Goal: Download file/media

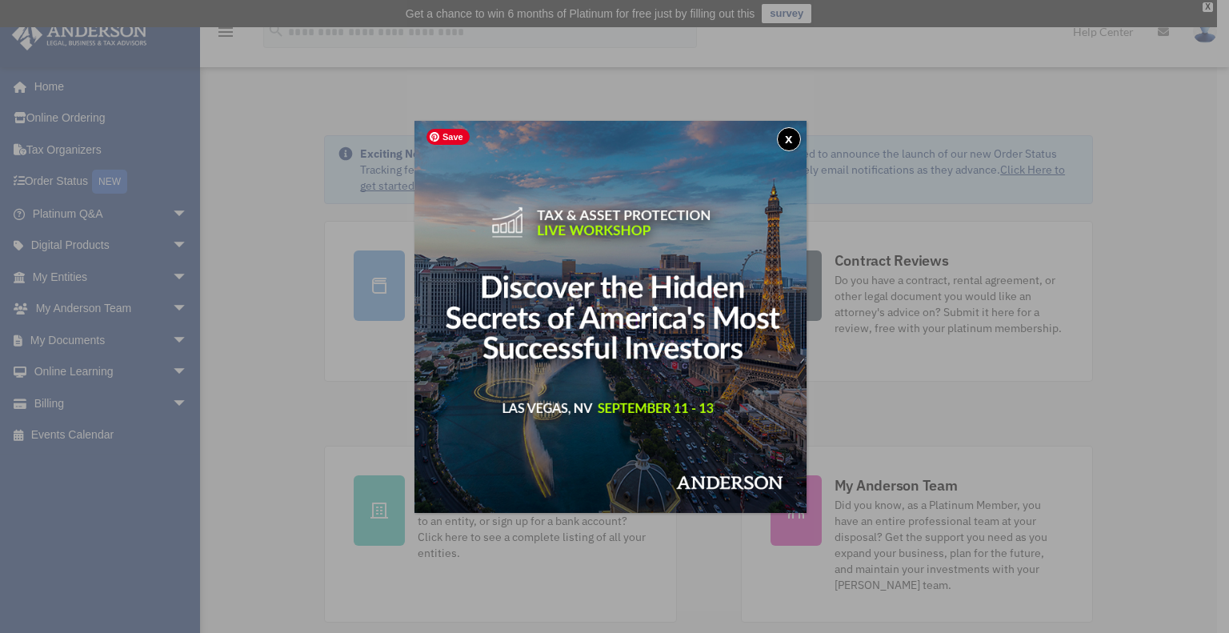
click at [794, 133] on button "x" at bounding box center [789, 139] width 24 height 24
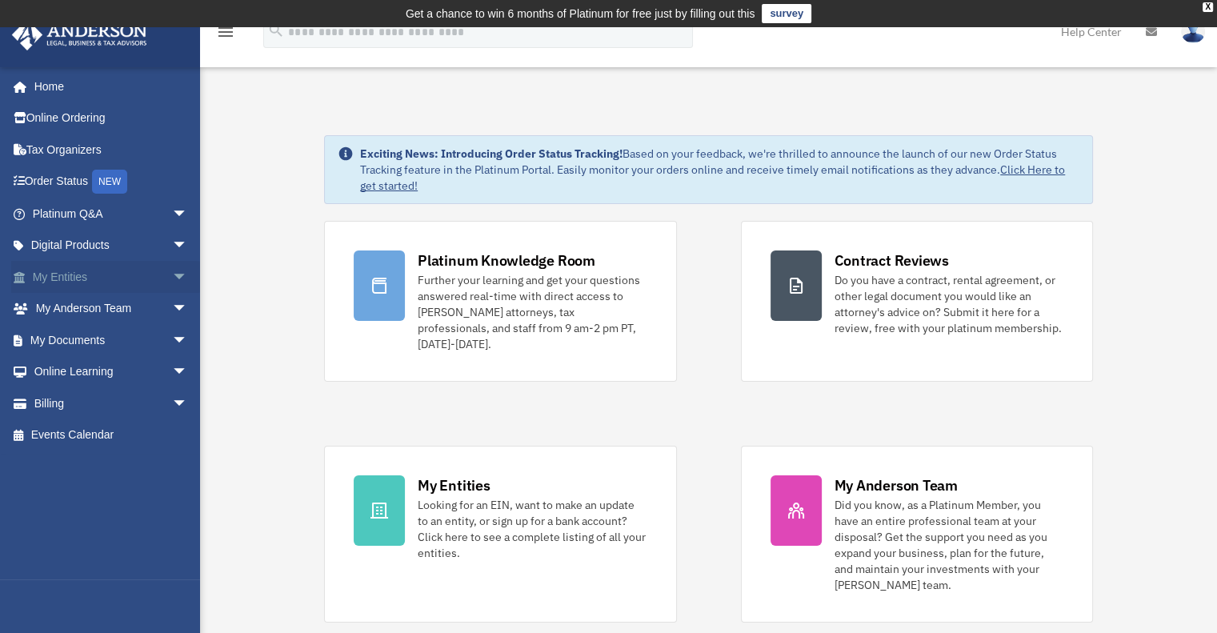
click at [84, 278] on link "My Entities arrow_drop_down" at bounding box center [111, 277] width 201 height 32
click at [172, 274] on span "arrow_drop_down" at bounding box center [188, 277] width 32 height 33
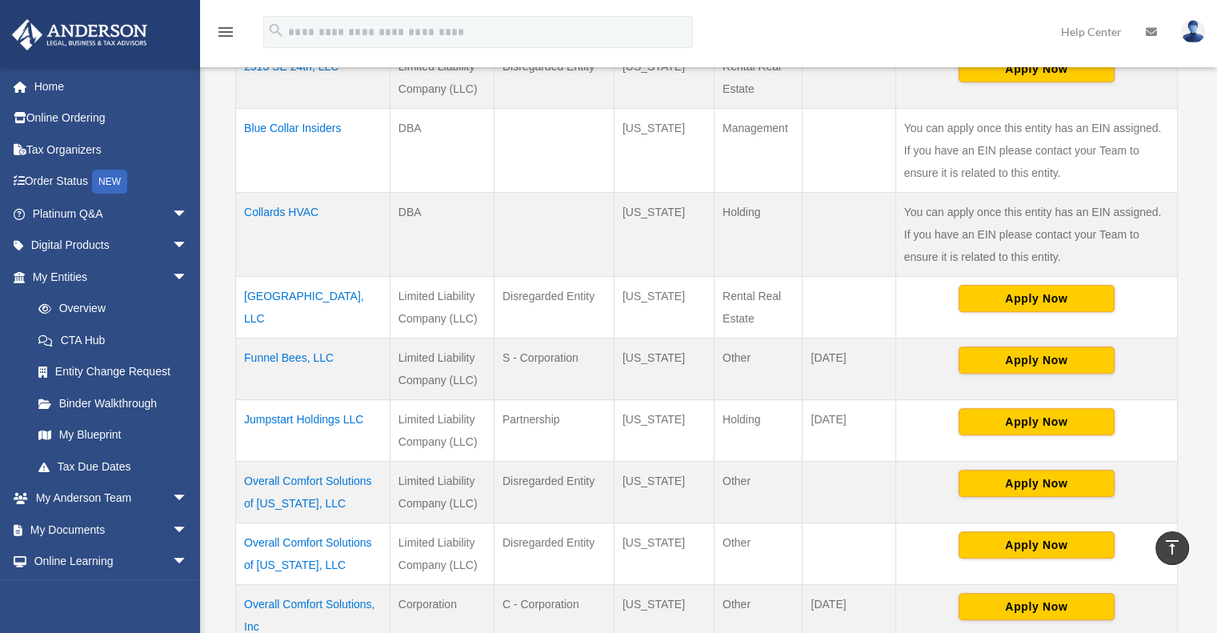
scroll to position [480, 0]
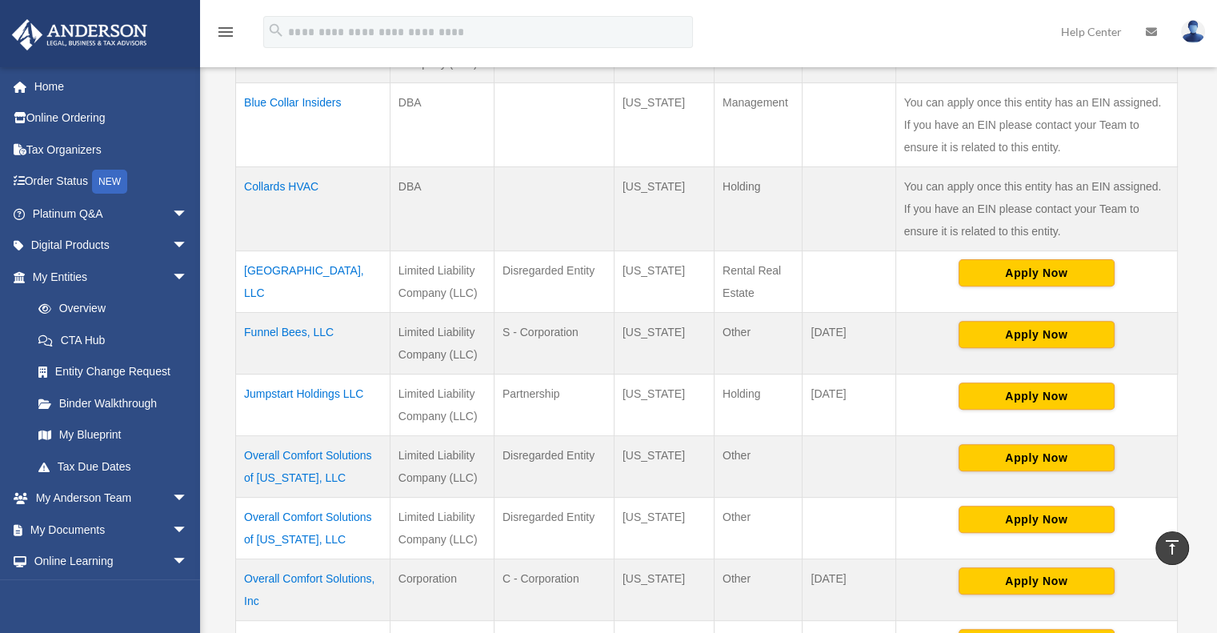
click at [282, 330] on td "Funnel Bees, LLC" at bounding box center [313, 343] width 154 height 62
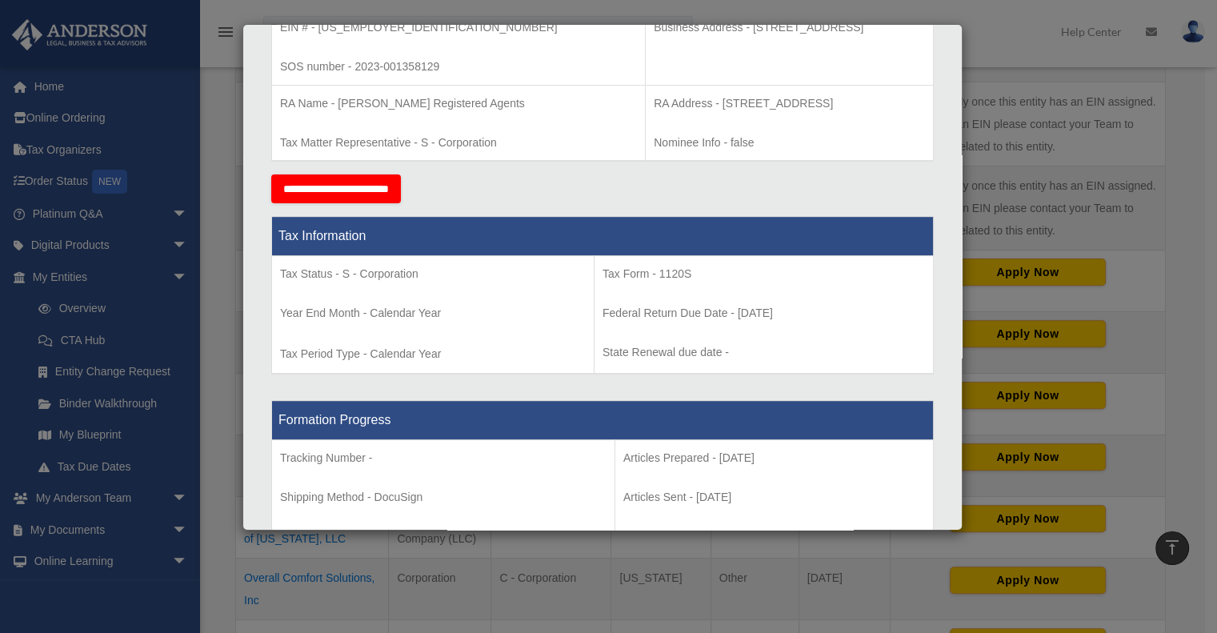
click at [96, 526] on div "Details × Articles Sent Organizational Date" at bounding box center [608, 316] width 1217 height 633
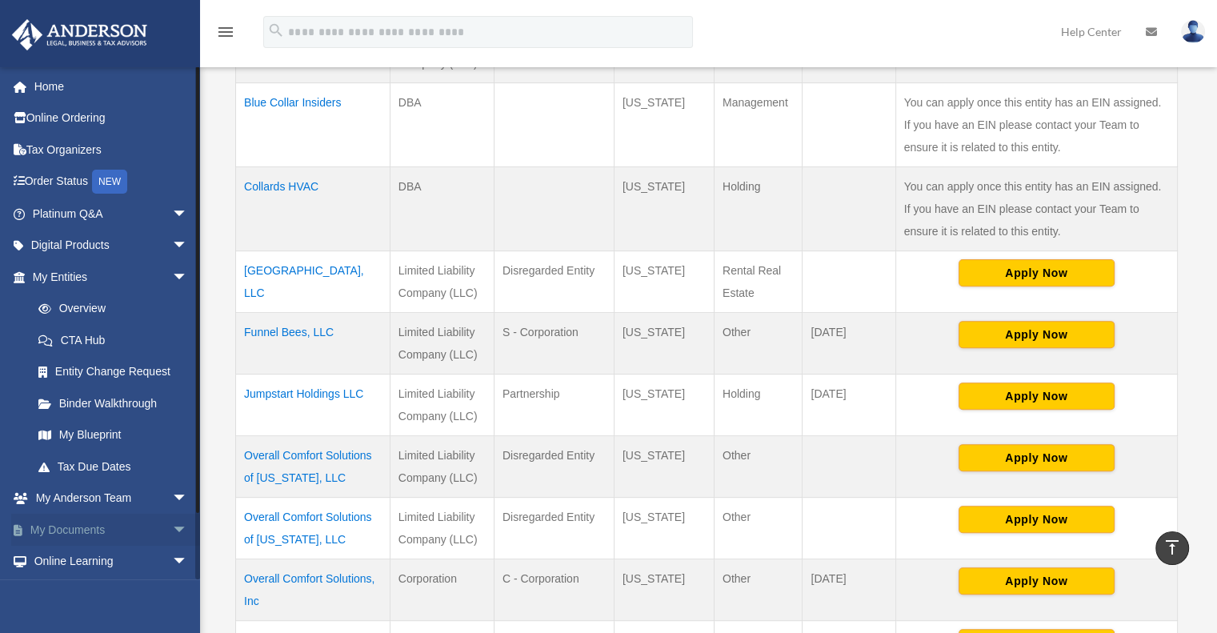
click at [96, 527] on link "My Documents arrow_drop_down" at bounding box center [111, 530] width 201 height 32
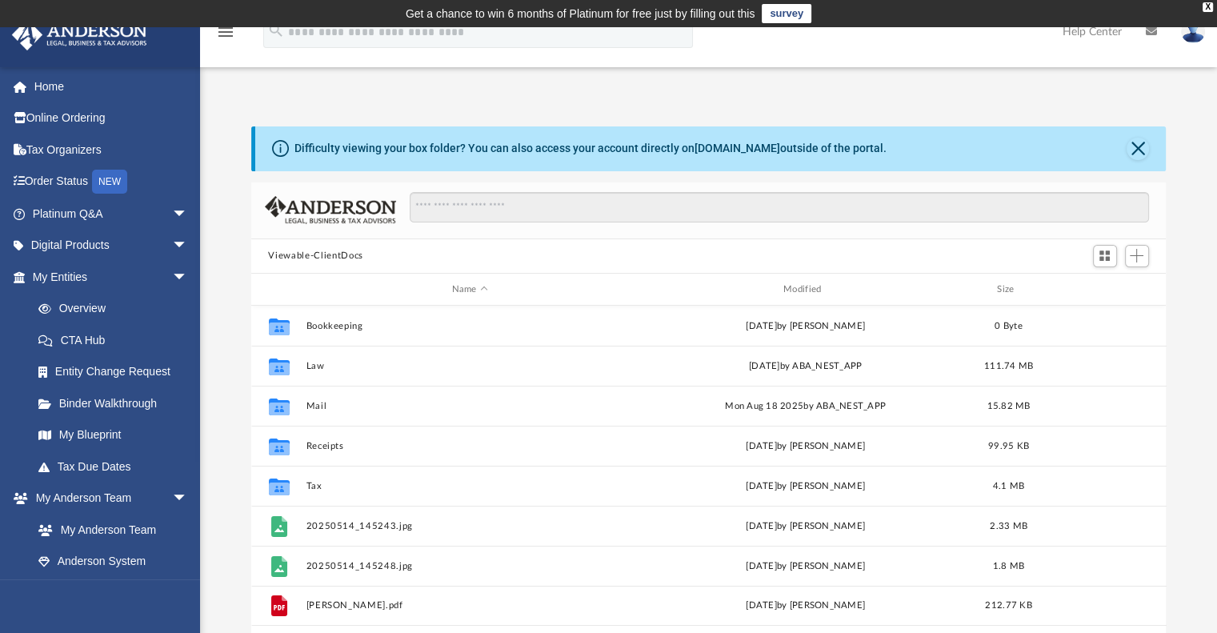
scroll to position [351, 902]
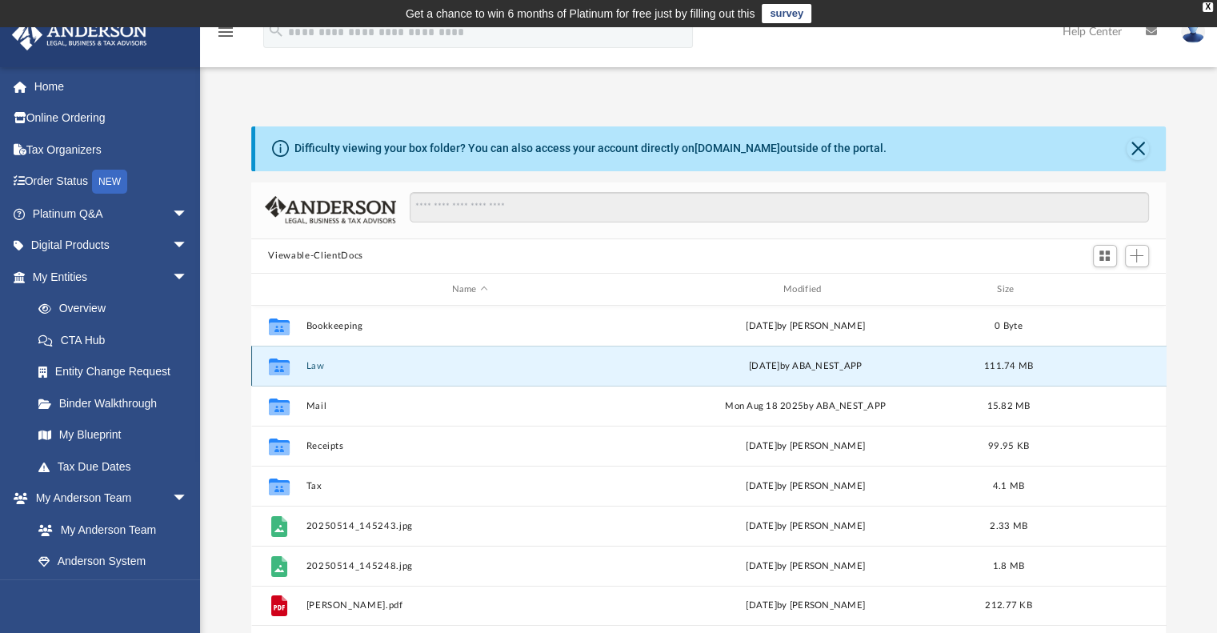
click at [315, 369] on button "Law" at bounding box center [470, 366] width 328 height 10
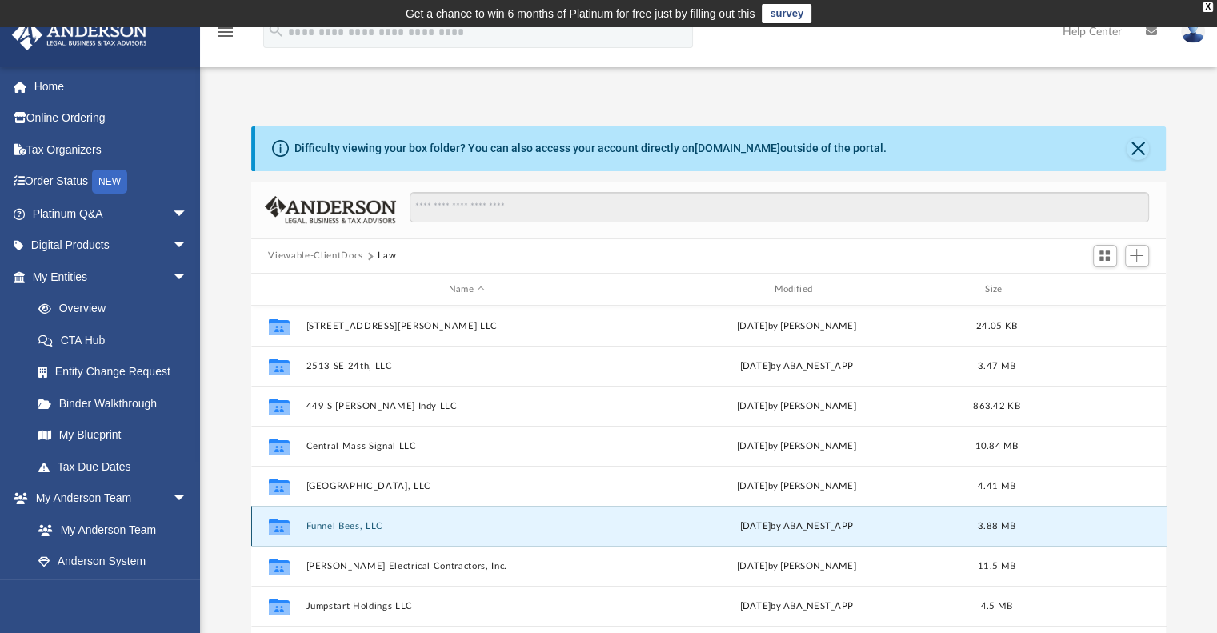
click at [352, 527] on button "Funnel Bees, LLC" at bounding box center [467, 526] width 322 height 10
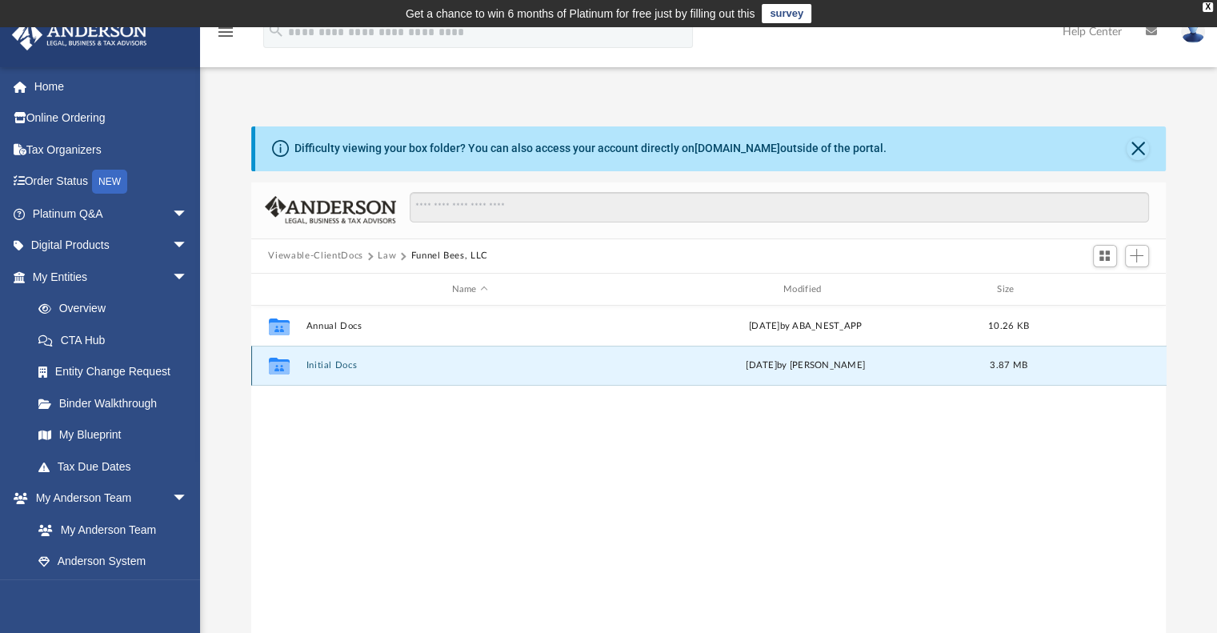
click at [336, 367] on button "Initial Docs" at bounding box center [470, 366] width 328 height 10
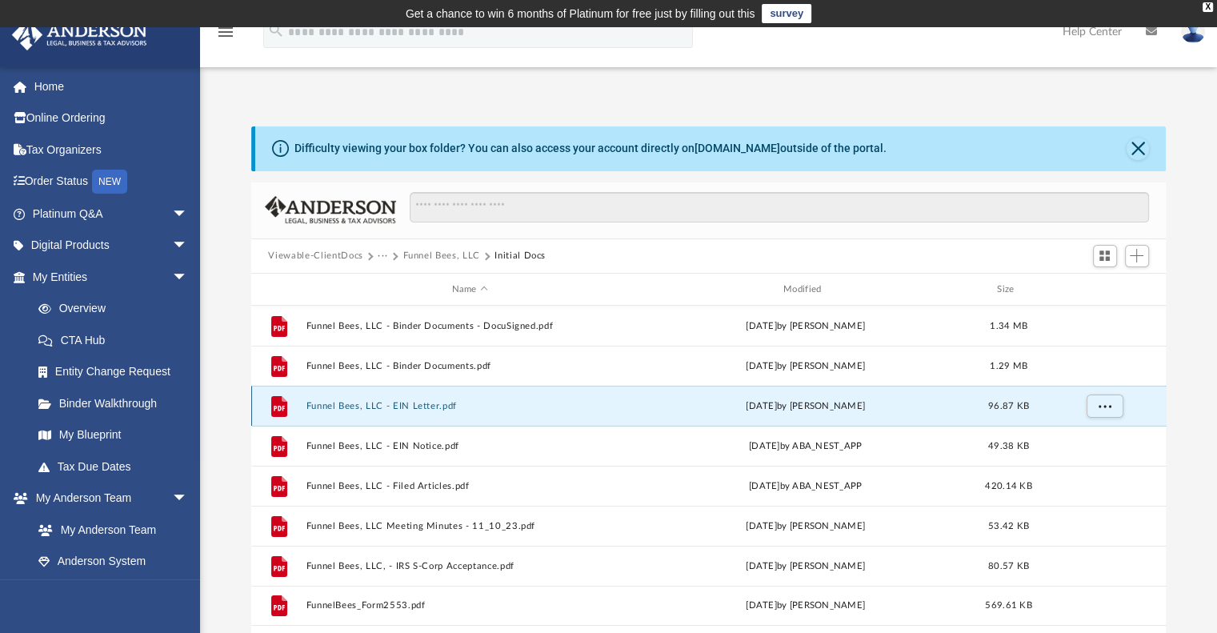
click at [418, 406] on button "Funnel Bees, LLC - EIN Letter.pdf" at bounding box center [470, 406] width 328 height 10
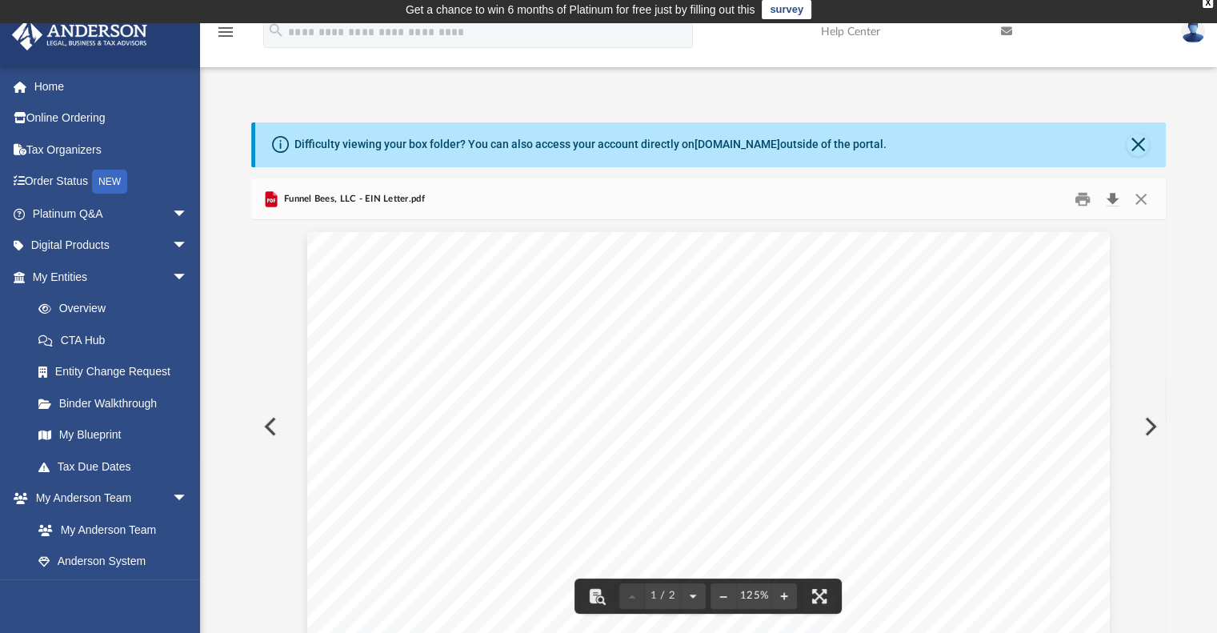
click at [1114, 198] on button "Download" at bounding box center [1112, 198] width 29 height 25
click at [262, 429] on button "Preview" at bounding box center [268, 426] width 35 height 45
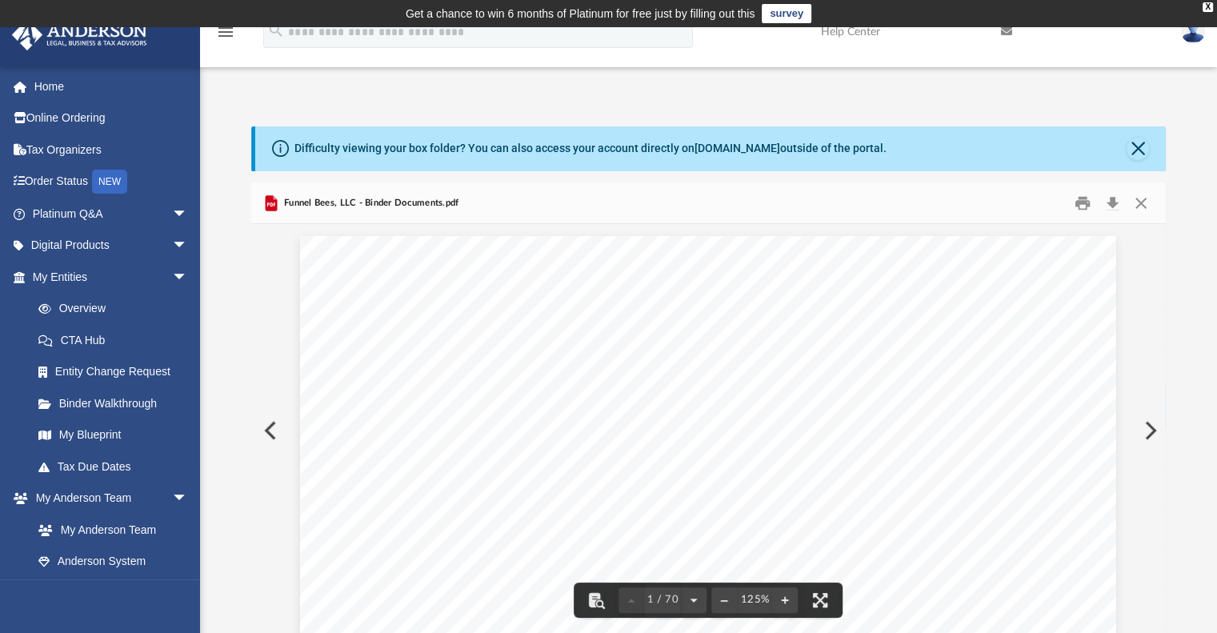
scroll to position [0, 0]
click at [51, 80] on link "Home" at bounding box center [111, 86] width 201 height 32
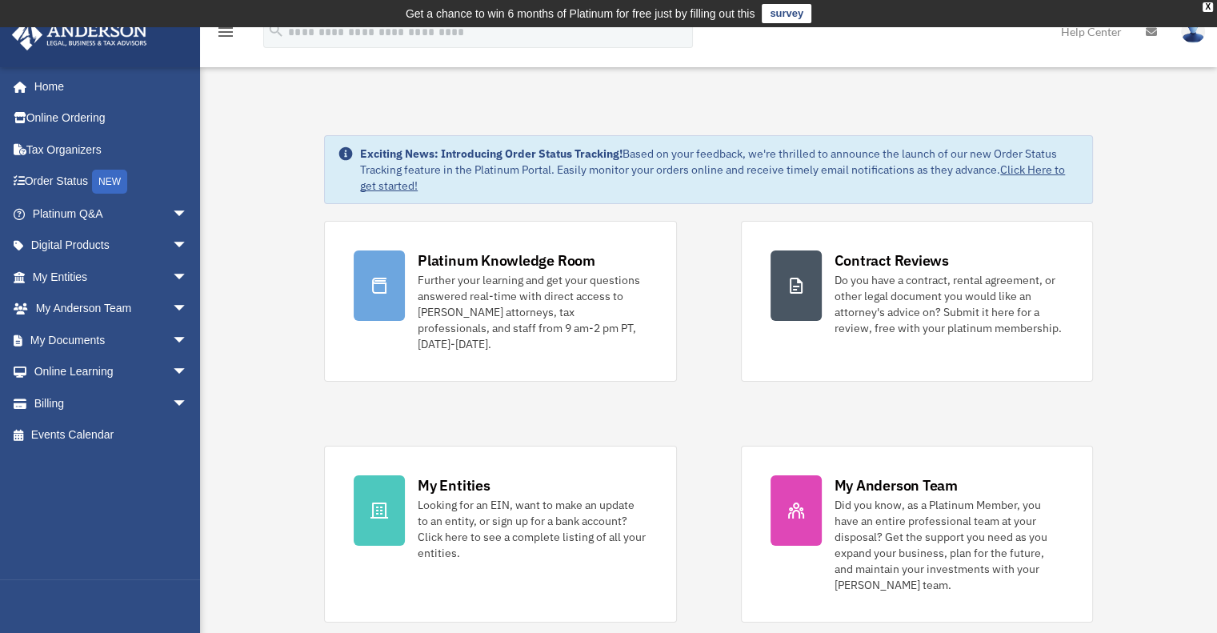
click at [1182, 31] on img at bounding box center [1193, 31] width 24 height 23
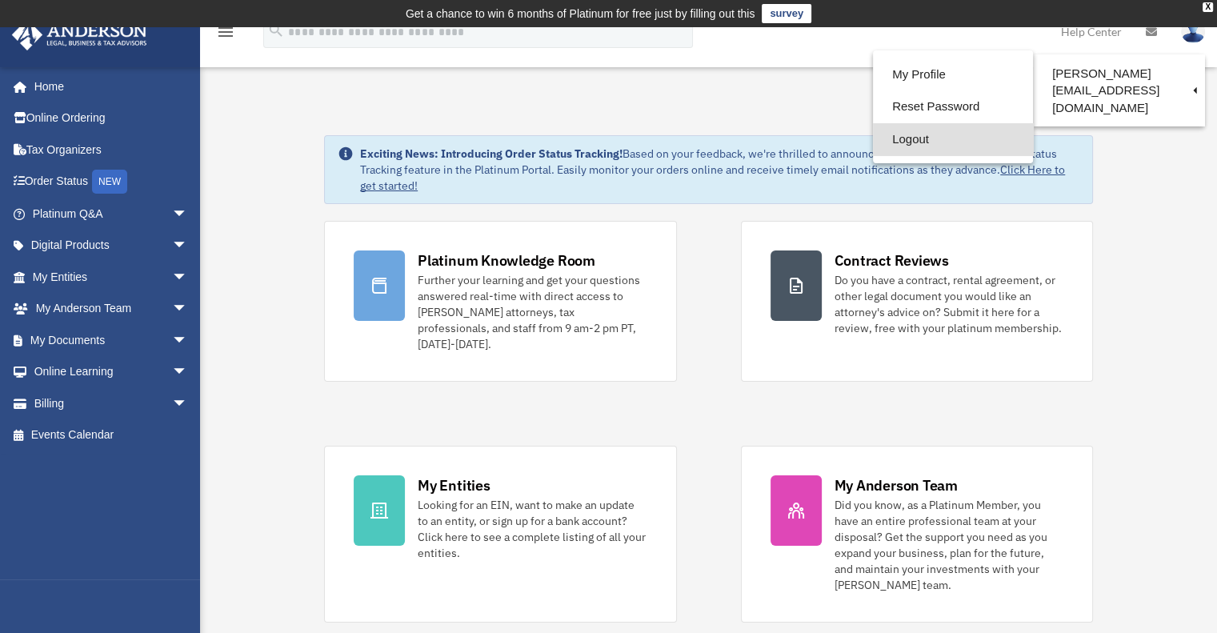
click at [910, 140] on link "Logout" at bounding box center [953, 139] width 160 height 33
